Goal: Find contact information: Find contact information

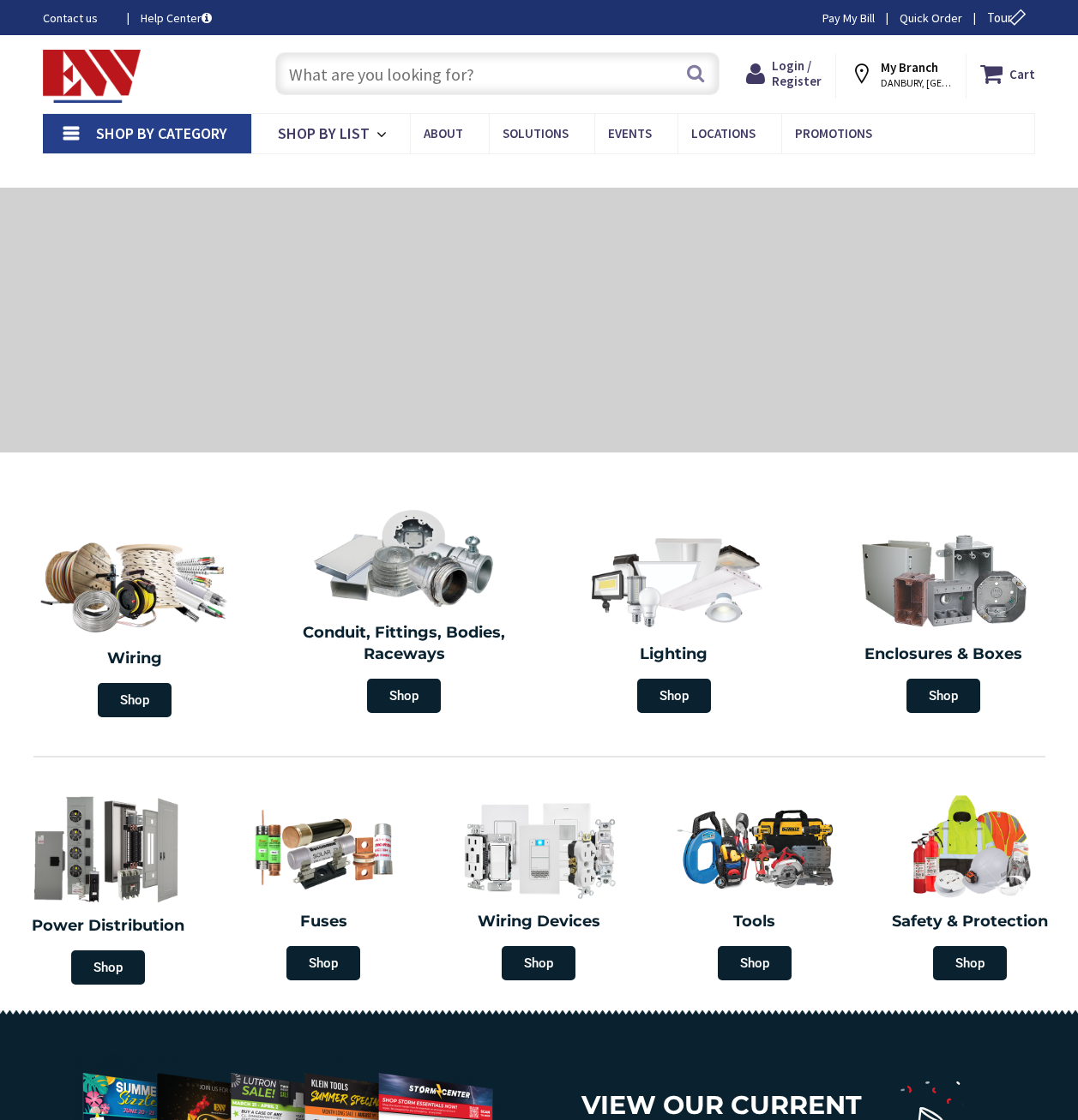
type input "[STREET_ADDRESS][PERSON_NAME]"
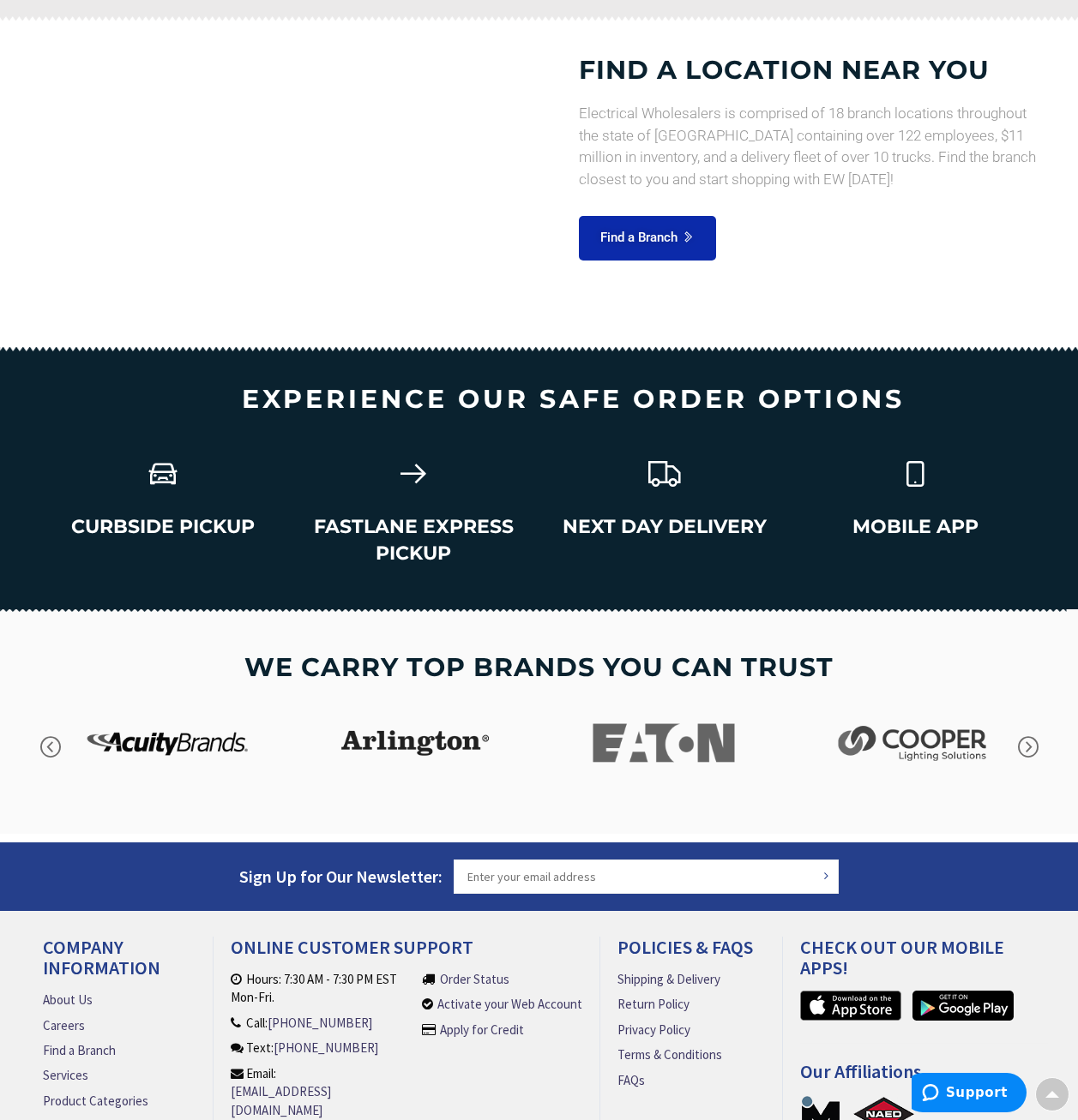
scroll to position [2410, 0]
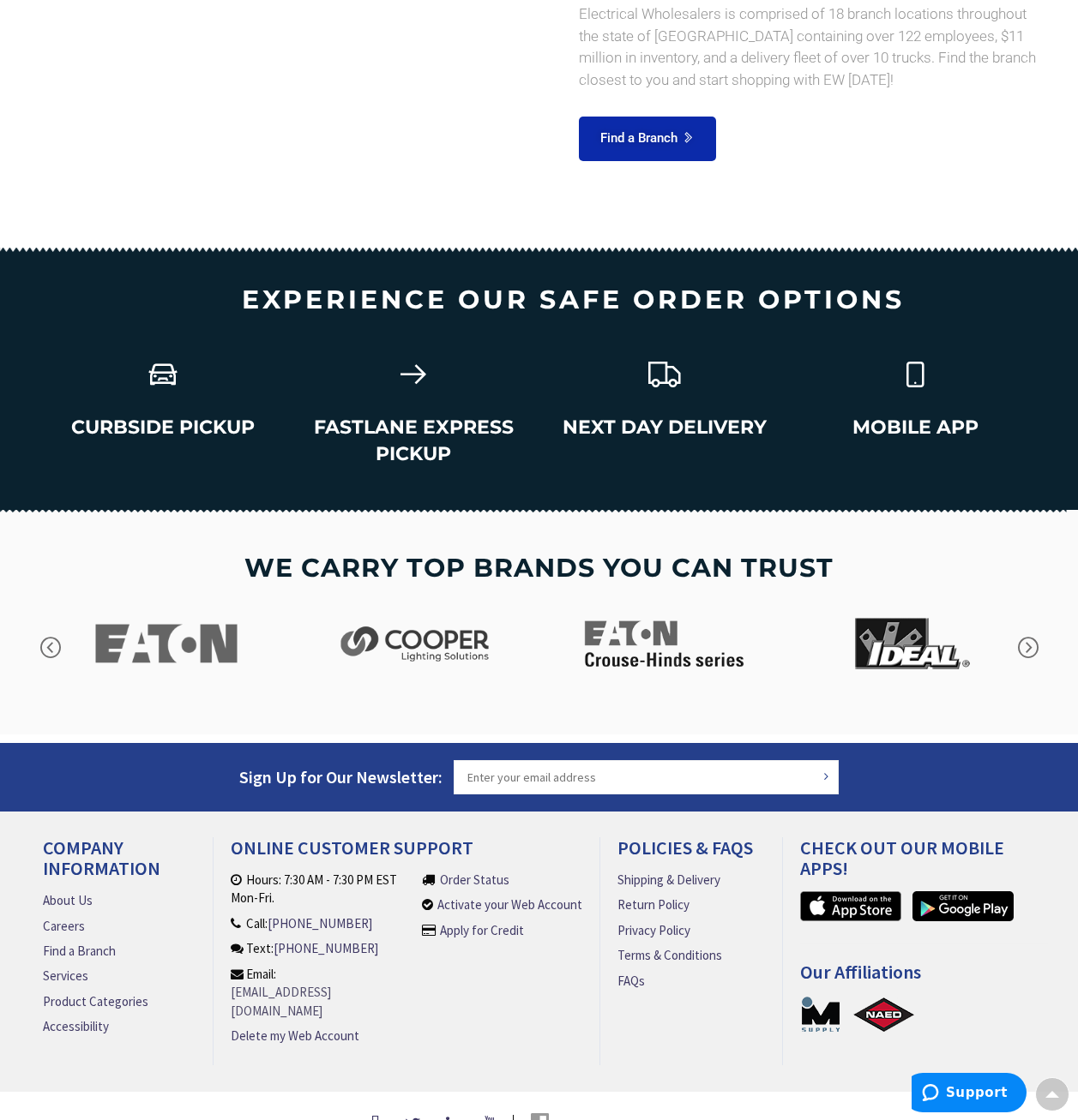
click at [333, 983] on link "[EMAIL_ADDRESS][DOMAIN_NAME]" at bounding box center [322, 1001] width 183 height 37
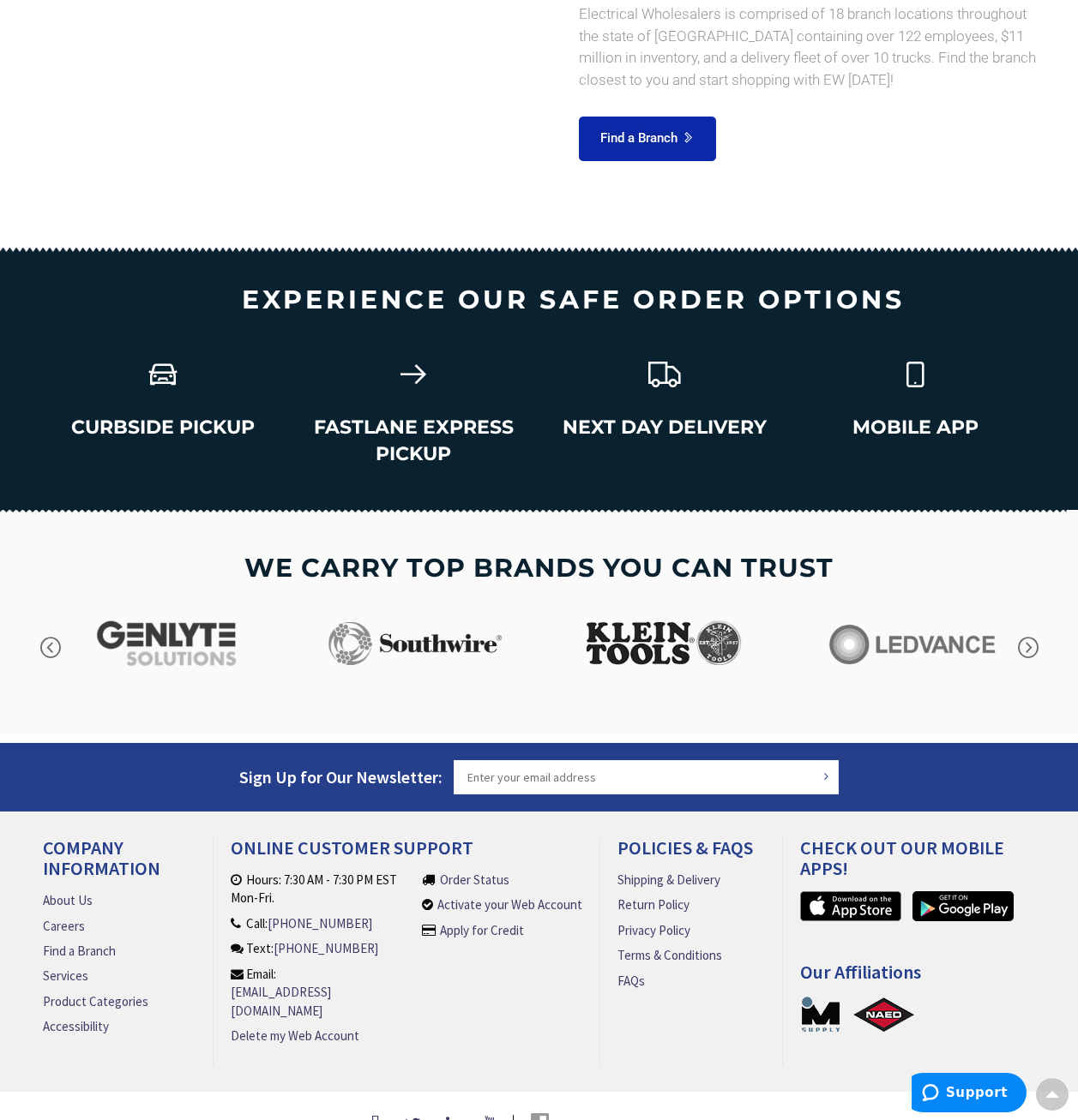
click at [8, 453] on section "CURBSIDE PICKUP FASTLANE EXPRESS PICKUP NEXT DAY DELIVERY MOBILE APP" at bounding box center [539, 429] width 1078 height 161
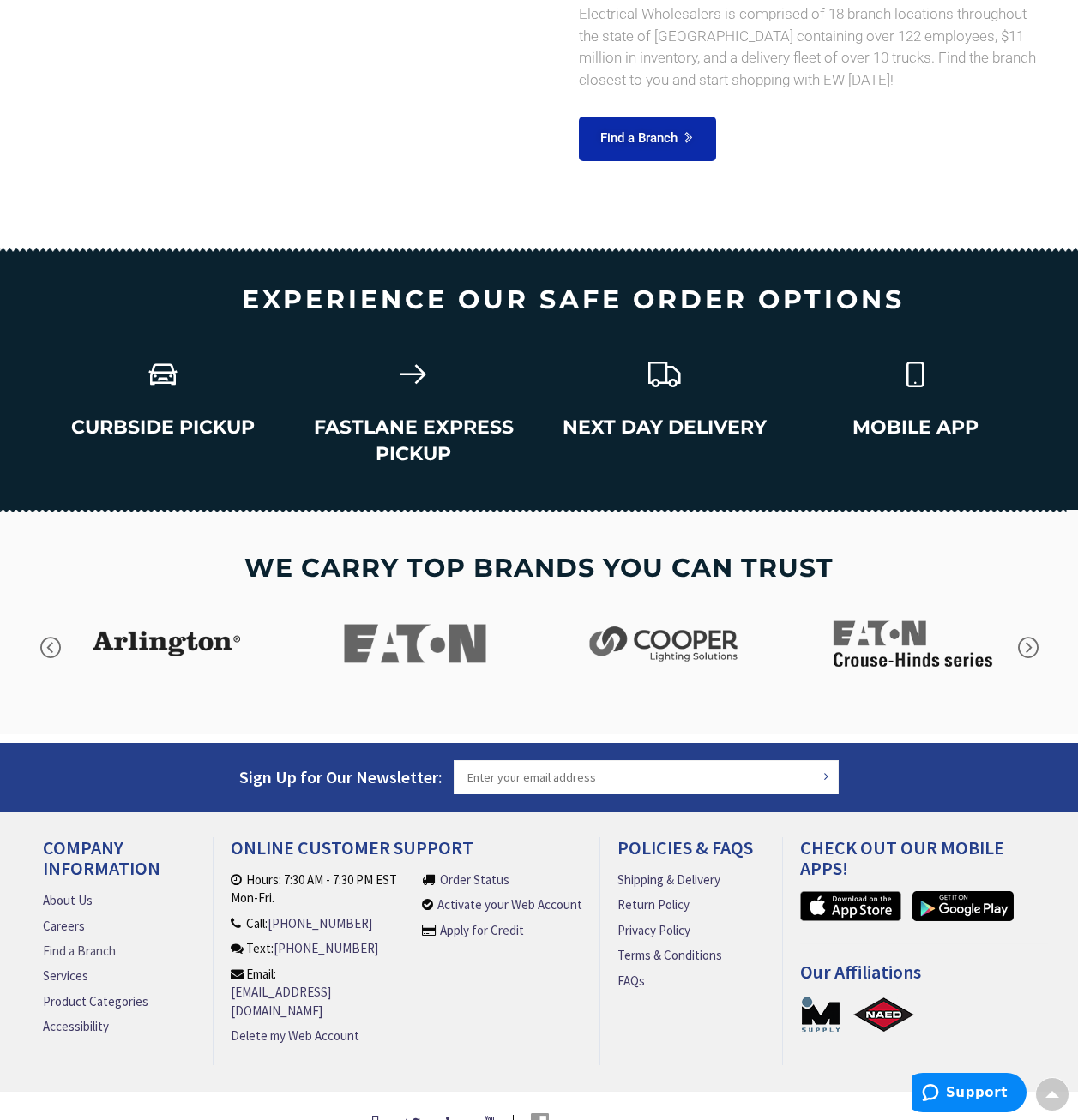
click at [86, 942] on link "Find a Branch" at bounding box center [79, 951] width 73 height 18
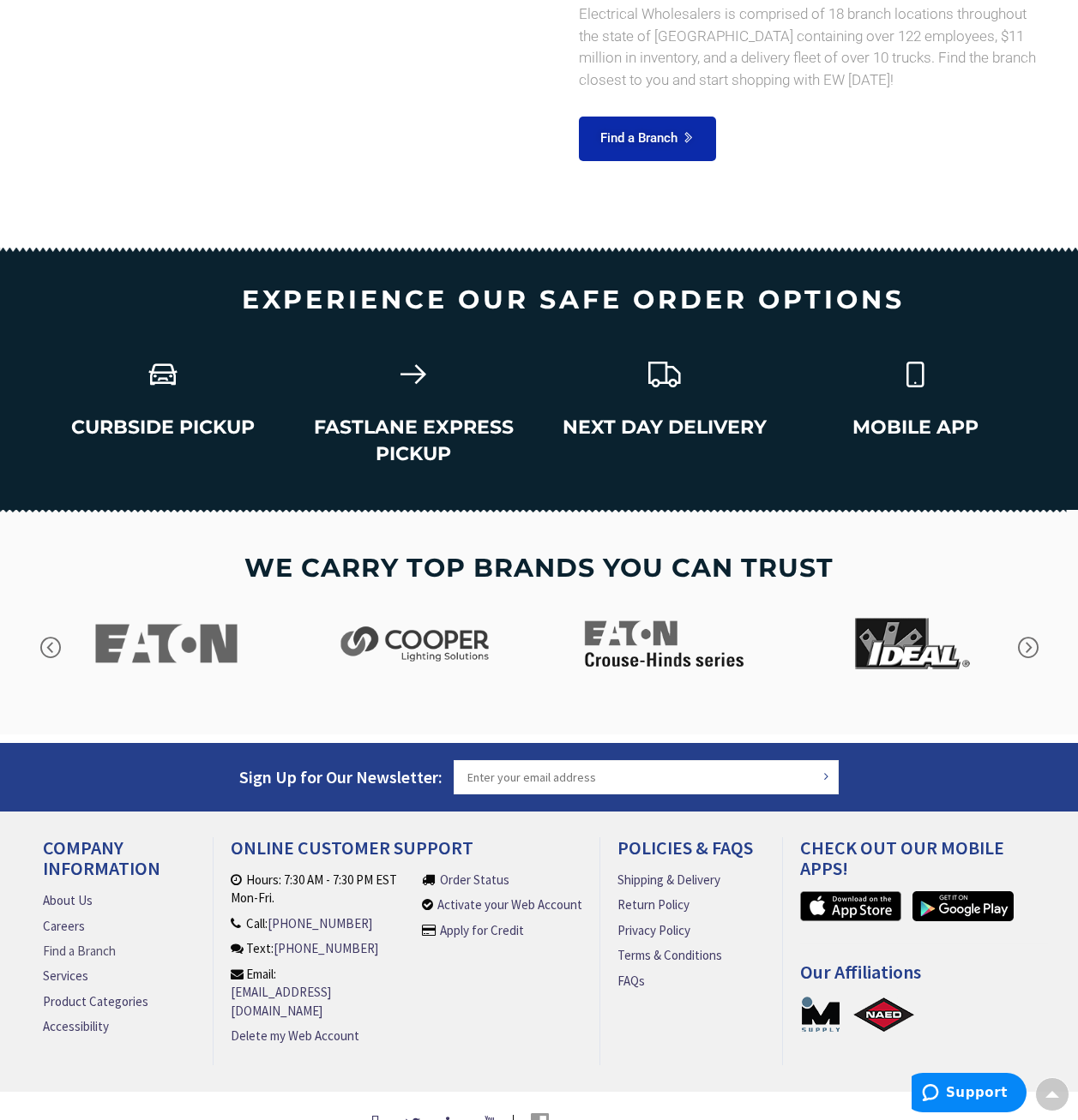
click at [86, 942] on link "Find a Branch" at bounding box center [79, 951] width 73 height 18
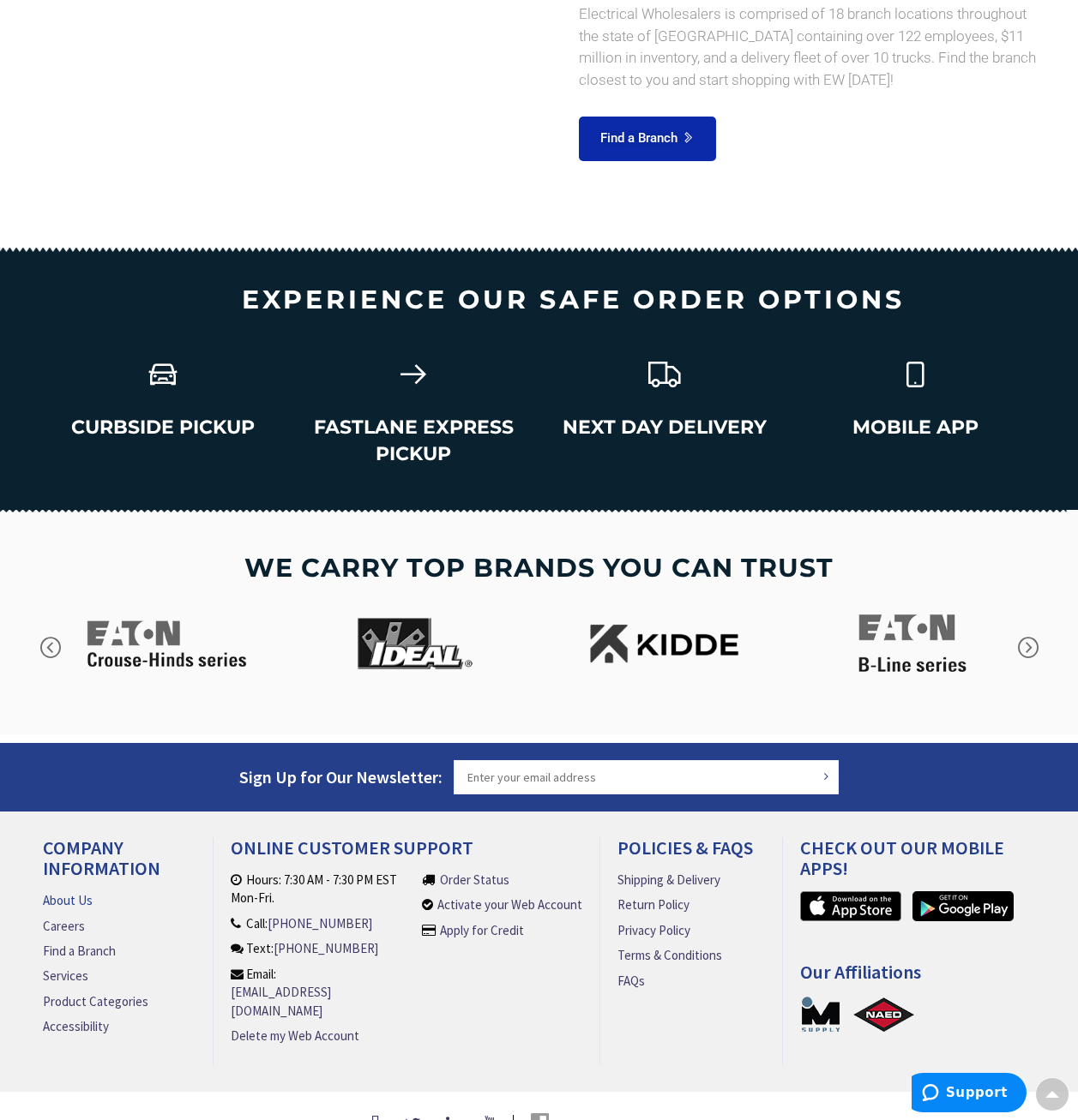
click at [843, 962] on h4 "Our Affiliations" at bounding box center [924, 978] width 248 height 33
click at [47, 917] on link "Careers" at bounding box center [63, 926] width 42 height 18
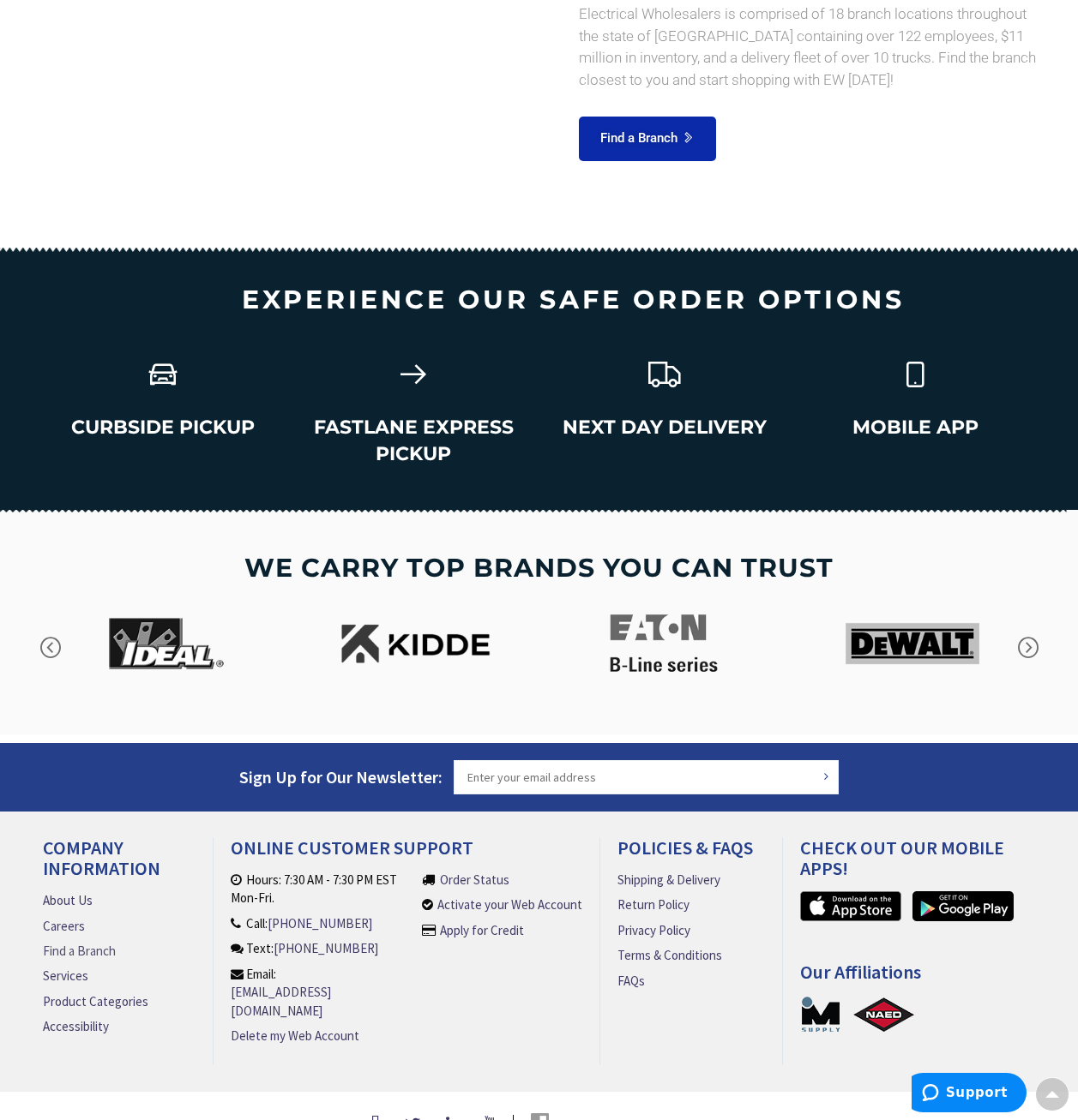
click at [60, 942] on link "Find a Branch" at bounding box center [79, 951] width 73 height 18
